Goal: Navigation & Orientation: Understand site structure

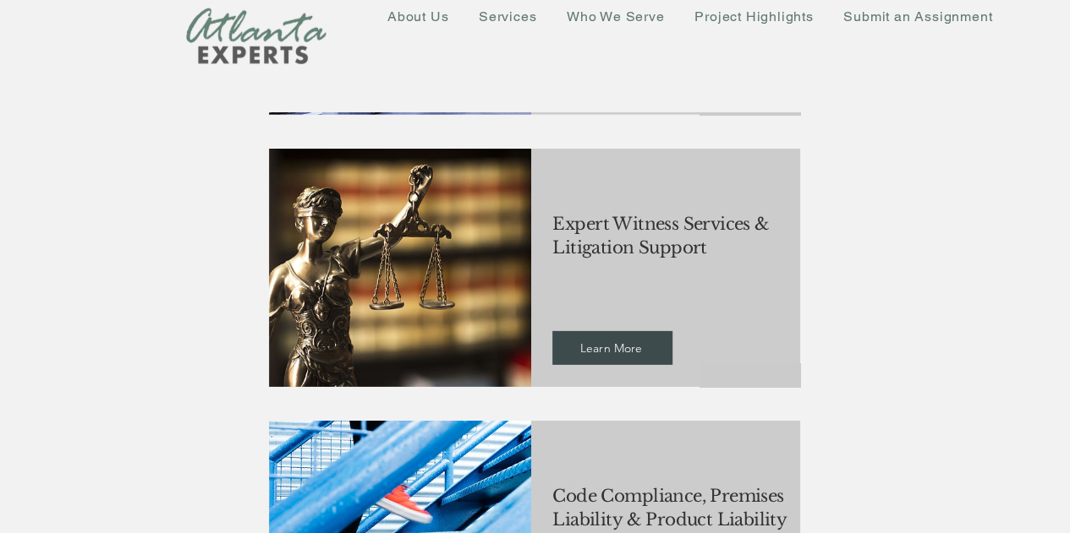
scroll to position [2452, 0]
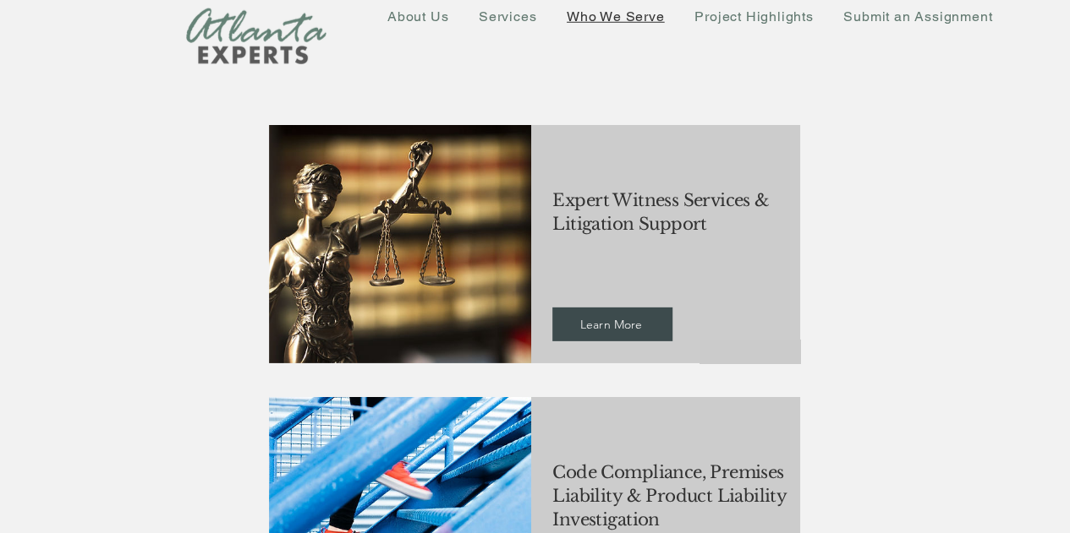
click at [633, 20] on span "Who We Serve" at bounding box center [615, 16] width 98 height 16
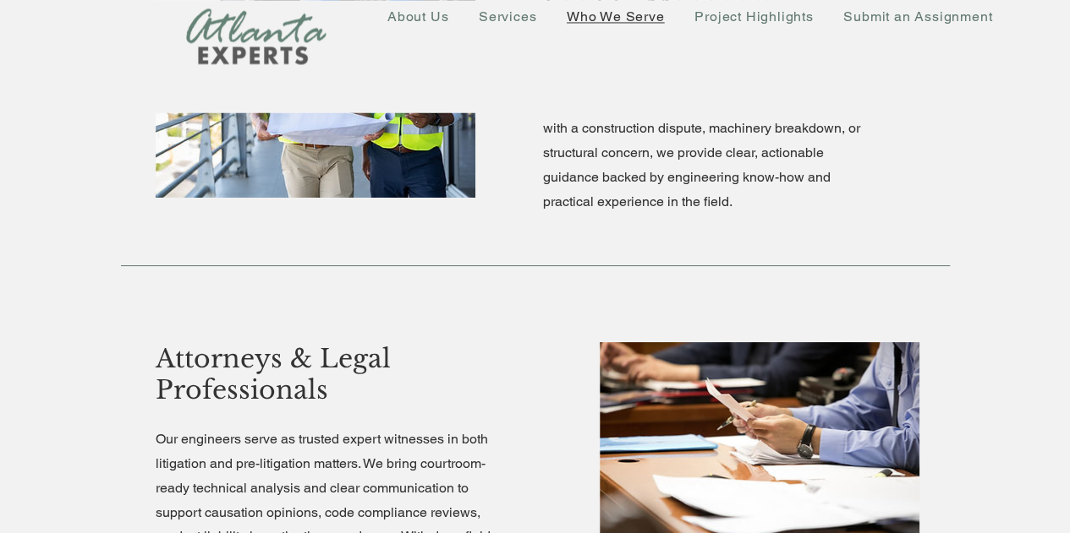
scroll to position [1464, 0]
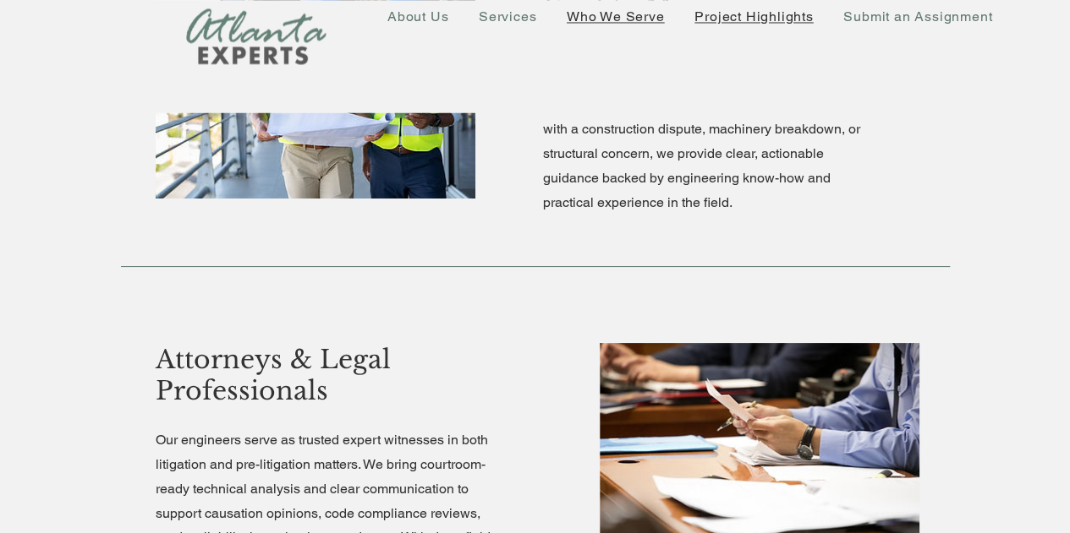
click at [771, 19] on span "Project Highlights" at bounding box center [753, 16] width 118 height 16
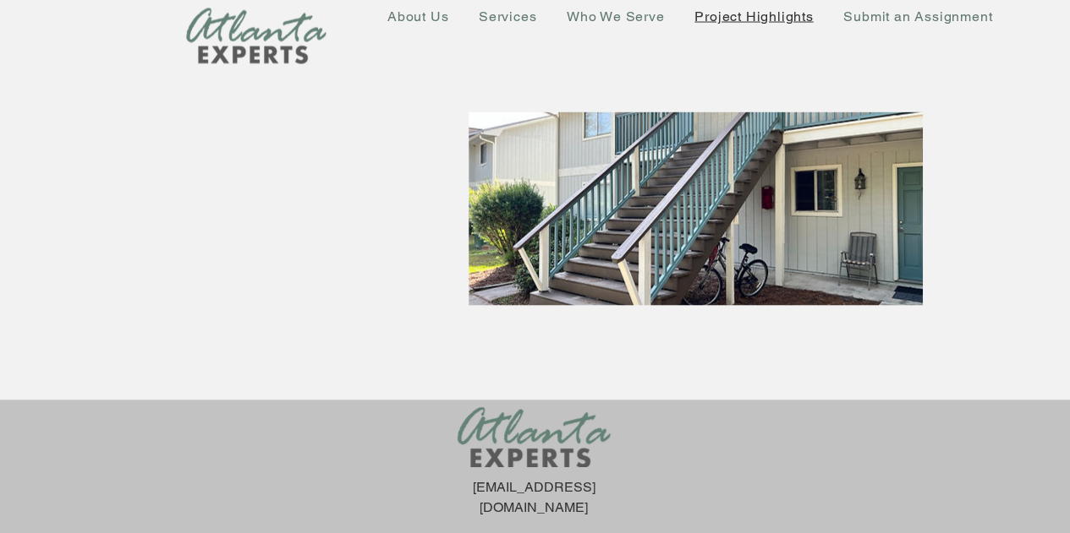
scroll to position [4852, 0]
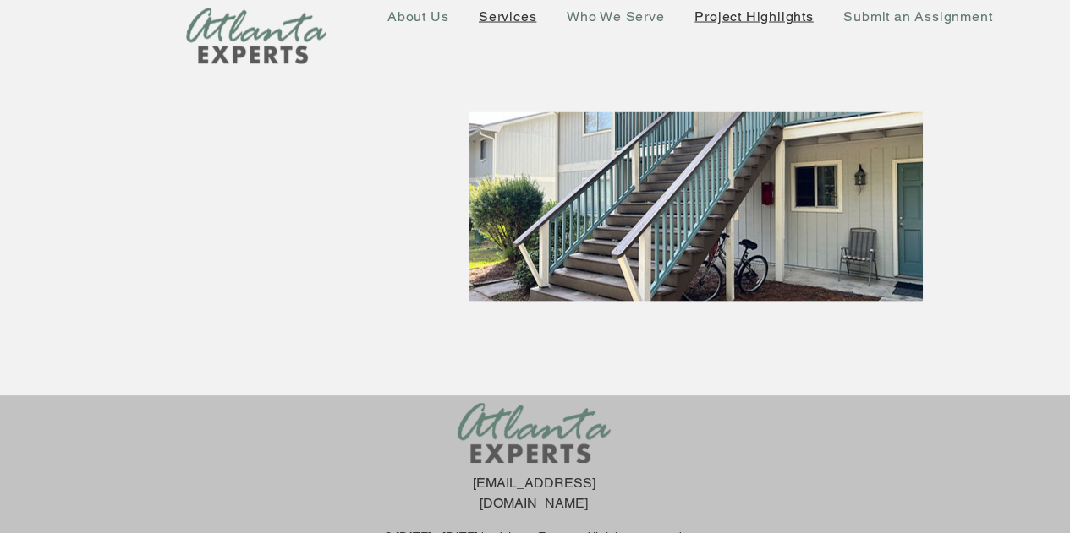
click at [501, 16] on span "Services" at bounding box center [507, 16] width 57 height 16
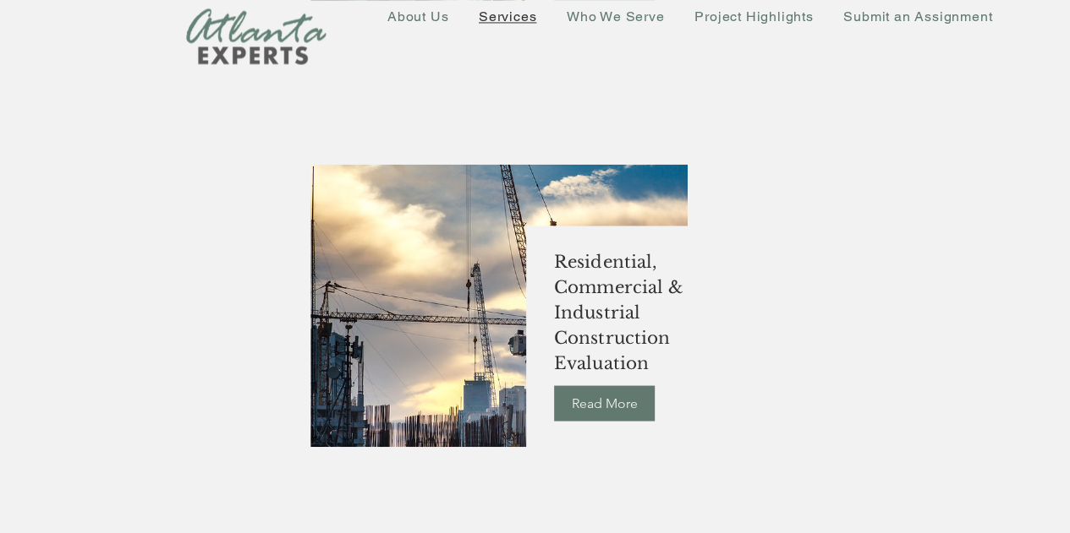
scroll to position [1437, 0]
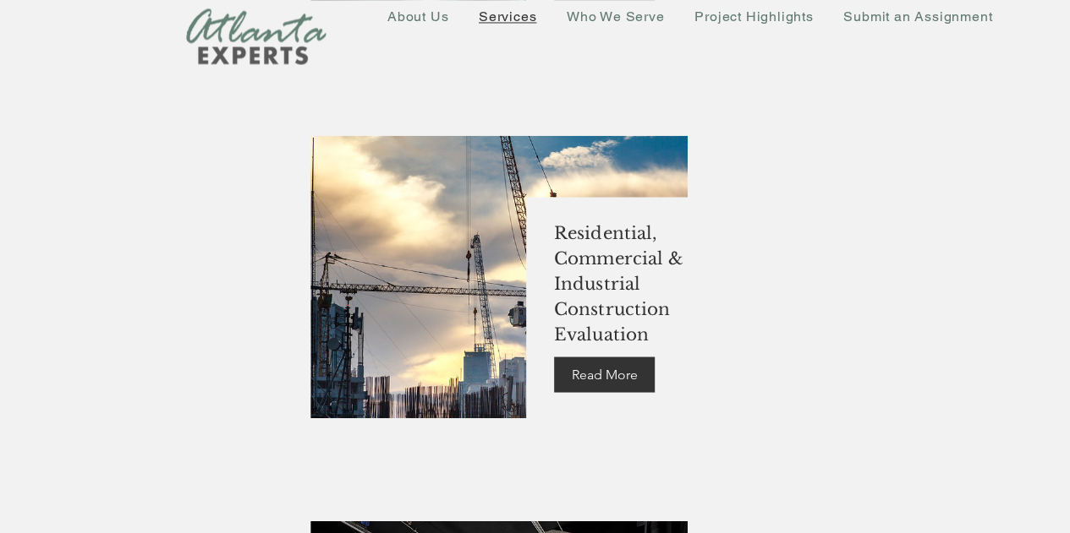
click at [609, 365] on span "Read More" at bounding box center [605, 374] width 66 height 19
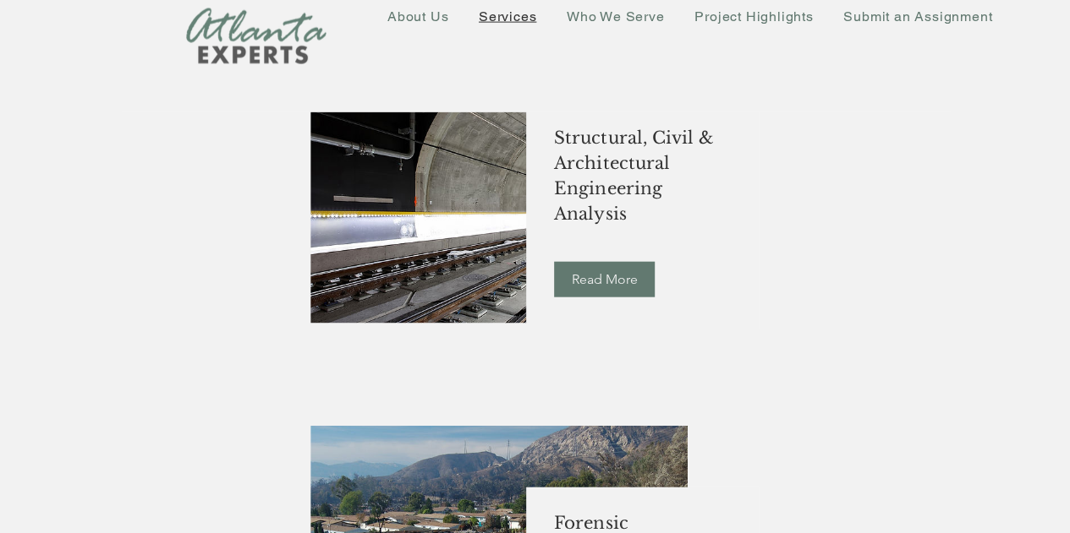
scroll to position [1945, 0]
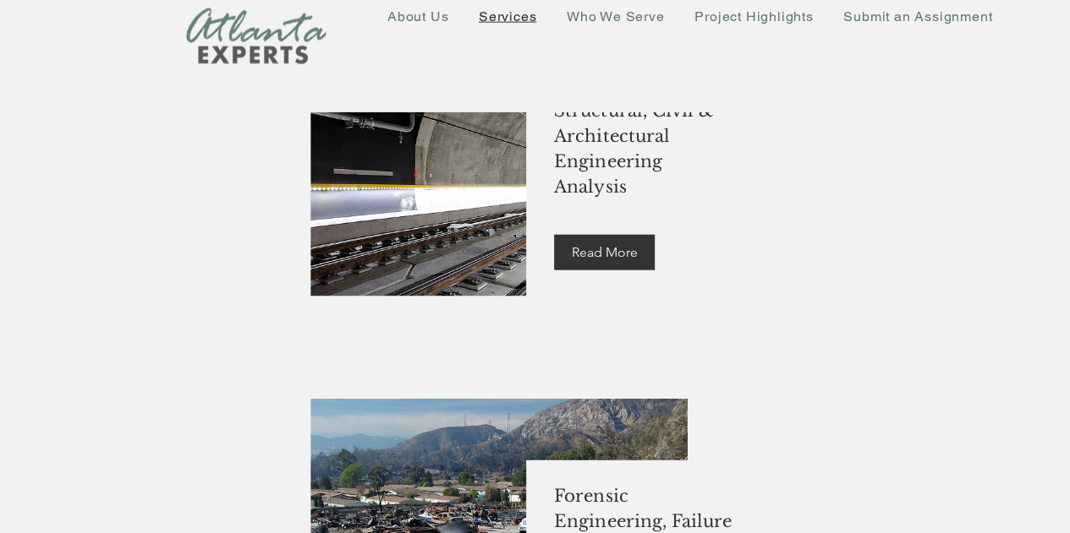
click at [606, 249] on span "Read More" at bounding box center [605, 252] width 66 height 19
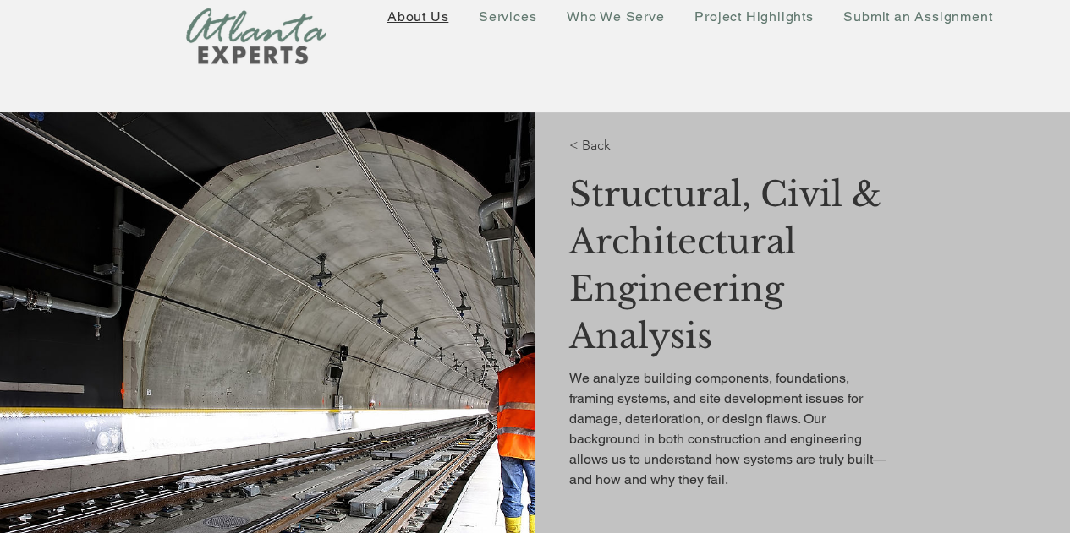
click at [419, 14] on span "About Us" at bounding box center [417, 16] width 61 height 16
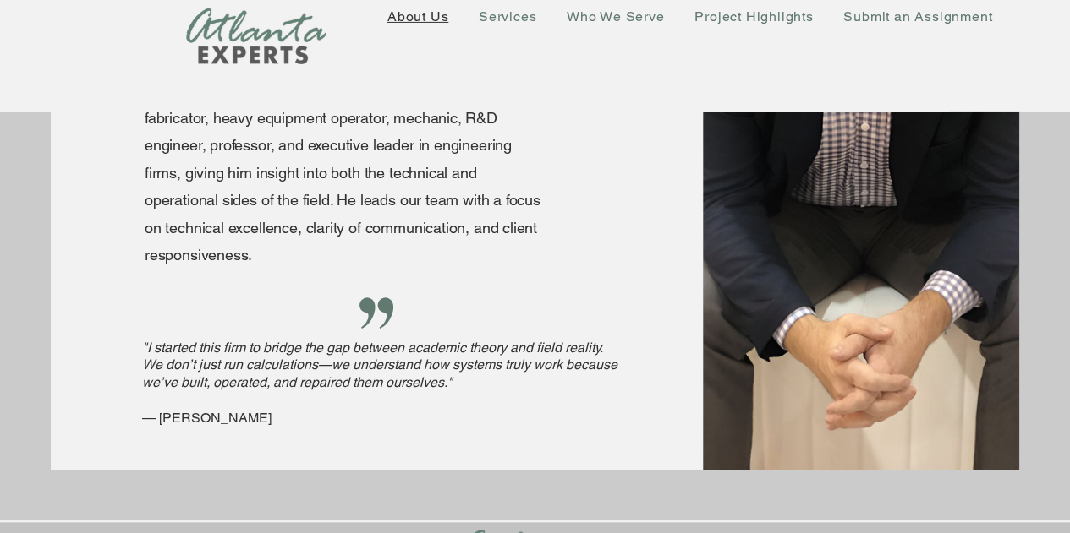
scroll to position [2946, 0]
